Goal: Check status: Check status

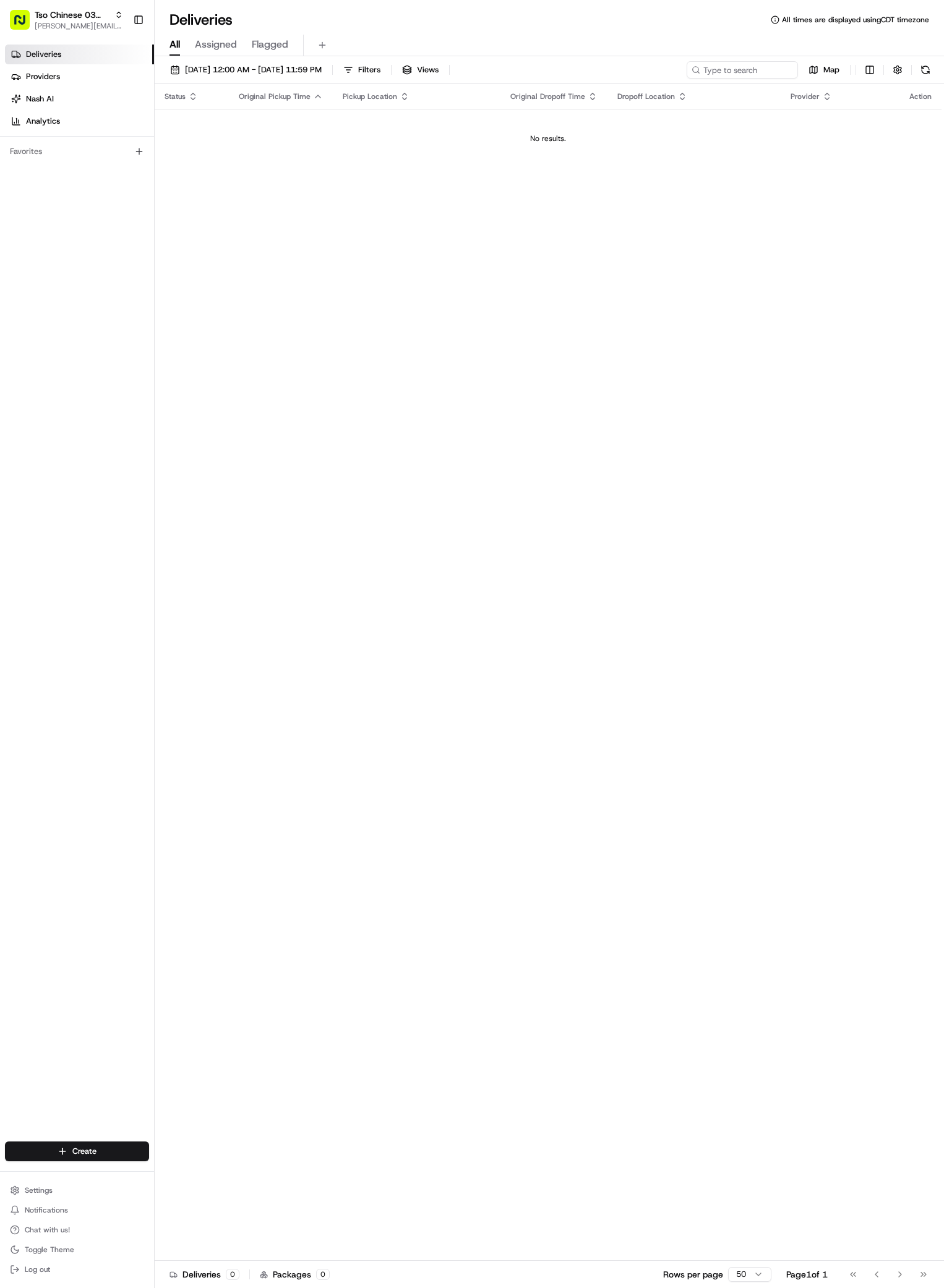
click at [344, 257] on div "Status Original Pickup Time Pickup Location Original Dropoff Time Dropoff Locat…" at bounding box center [547, 672] width 787 height 1177
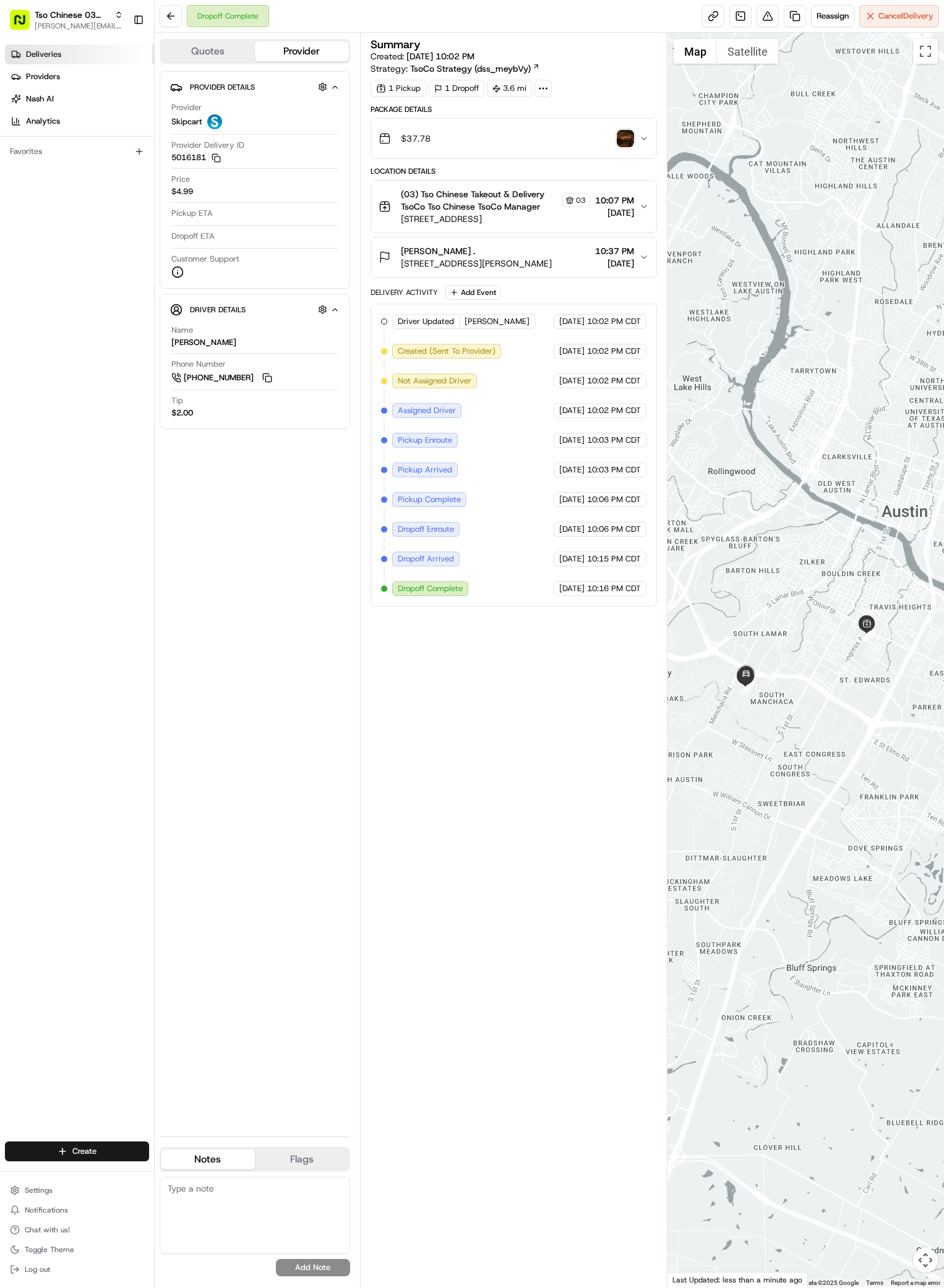
click at [51, 58] on span "Deliveries" at bounding box center [43, 54] width 35 height 11
